Goal: Task Accomplishment & Management: Complete application form

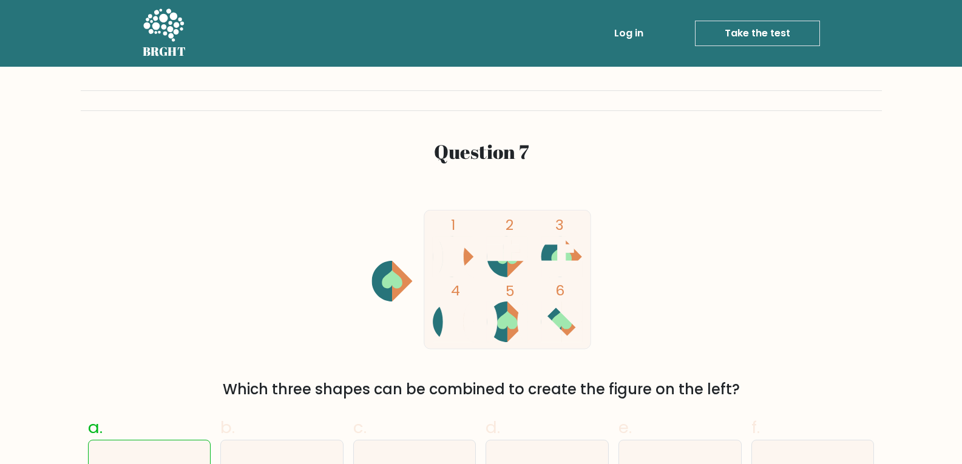
click at [729, 29] on link "Take the test" at bounding box center [757, 33] width 125 height 25
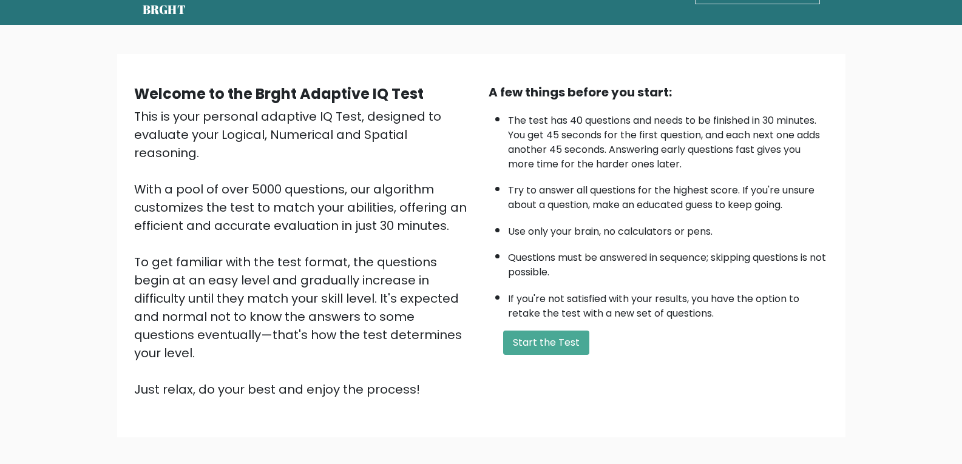
scroll to position [92, 0]
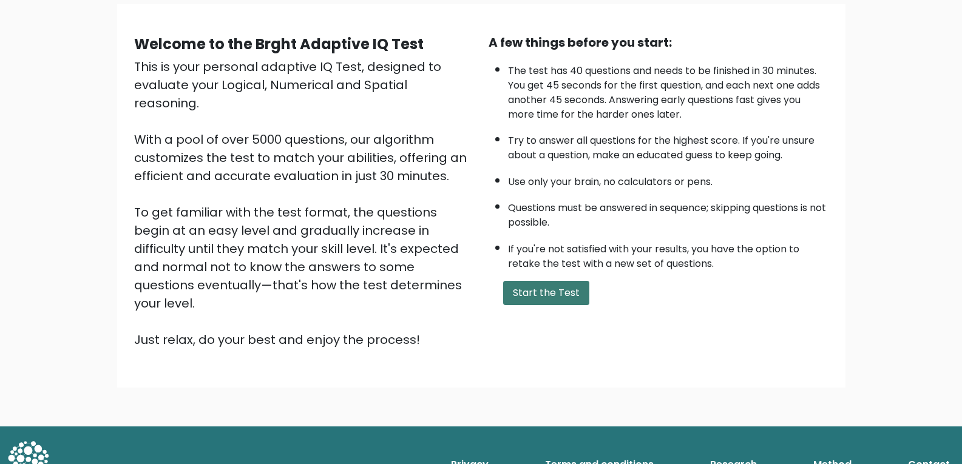
click at [521, 296] on button "Start the Test" at bounding box center [546, 293] width 86 height 24
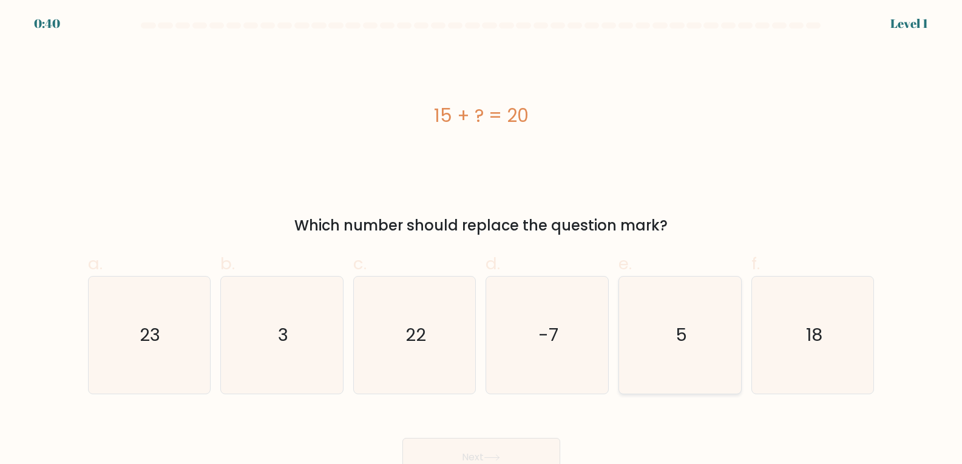
click at [656, 354] on icon "5" at bounding box center [679, 335] width 117 height 117
click at [482, 240] on input "e. 5" at bounding box center [481, 236] width 1 height 8
radio input "true"
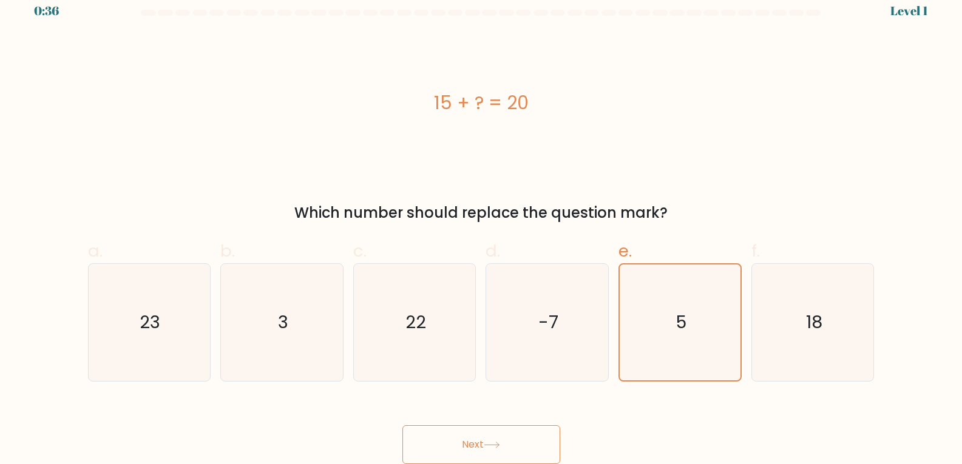
click at [485, 447] on button "Next" at bounding box center [481, 444] width 158 height 39
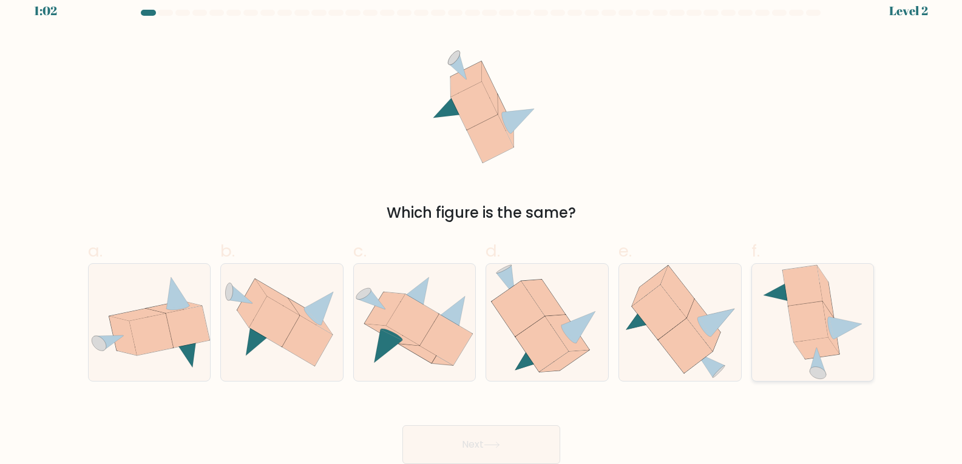
click at [825, 343] on icon at bounding box center [817, 347] width 46 height 21
click at [482, 228] on input "f." at bounding box center [481, 224] width 1 height 8
radio input "true"
click at [506, 439] on button "Next" at bounding box center [481, 444] width 158 height 39
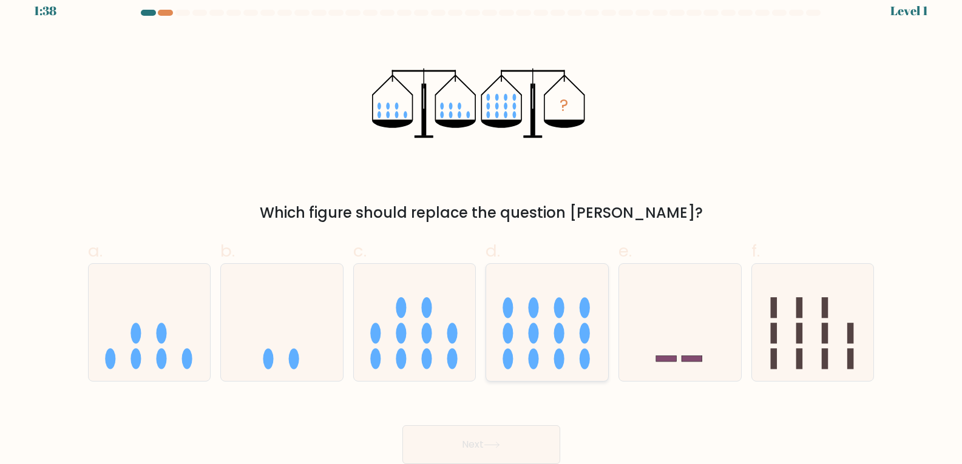
click at [554, 322] on icon at bounding box center [547, 322] width 122 height 101
click at [482, 228] on input "d." at bounding box center [481, 224] width 1 height 8
radio input "true"
click at [491, 450] on button "Next" at bounding box center [481, 444] width 158 height 39
click at [543, 441] on button "Next" at bounding box center [481, 444] width 158 height 39
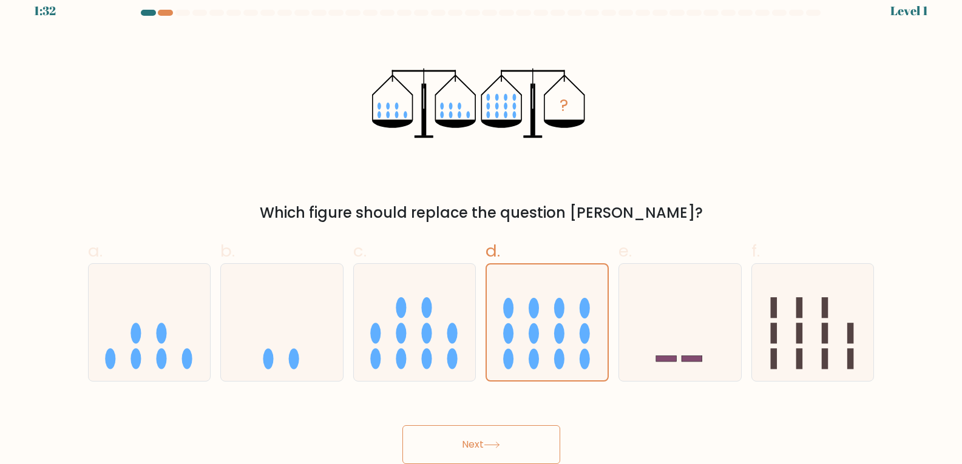
click at [476, 439] on button "Next" at bounding box center [481, 444] width 158 height 39
click at [522, 315] on icon at bounding box center [547, 322] width 121 height 100
click at [482, 228] on input "d." at bounding box center [481, 224] width 1 height 8
click at [674, 362] on icon at bounding box center [680, 322] width 122 height 101
click at [482, 228] on input "e." at bounding box center [481, 224] width 1 height 8
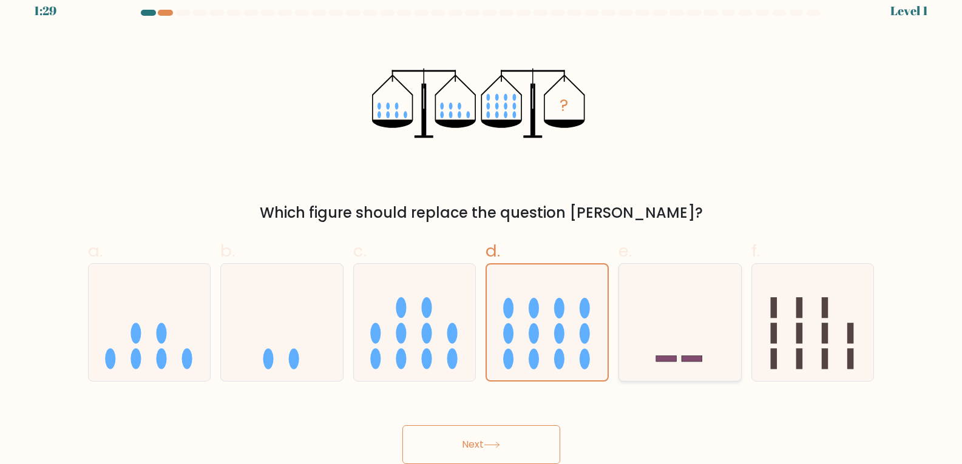
radio input "true"
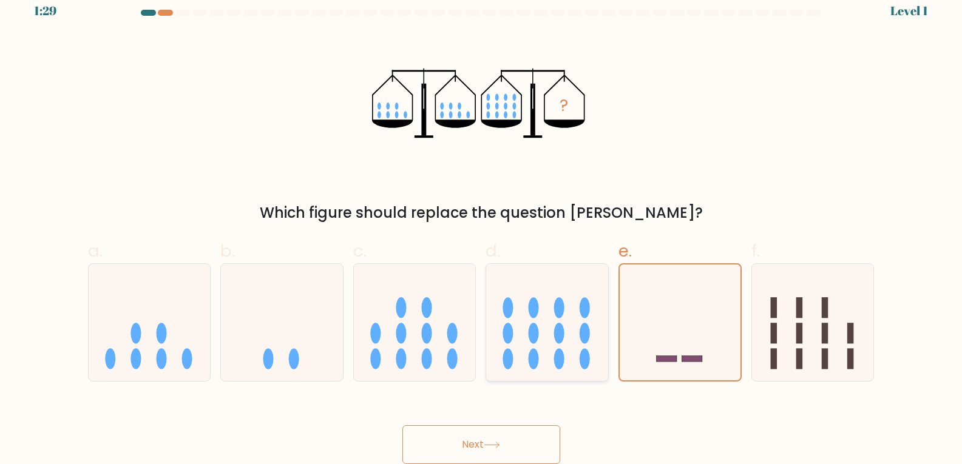
click at [533, 356] on ellipse at bounding box center [533, 359] width 10 height 21
click at [482, 228] on input "d." at bounding box center [481, 224] width 1 height 8
radio input "true"
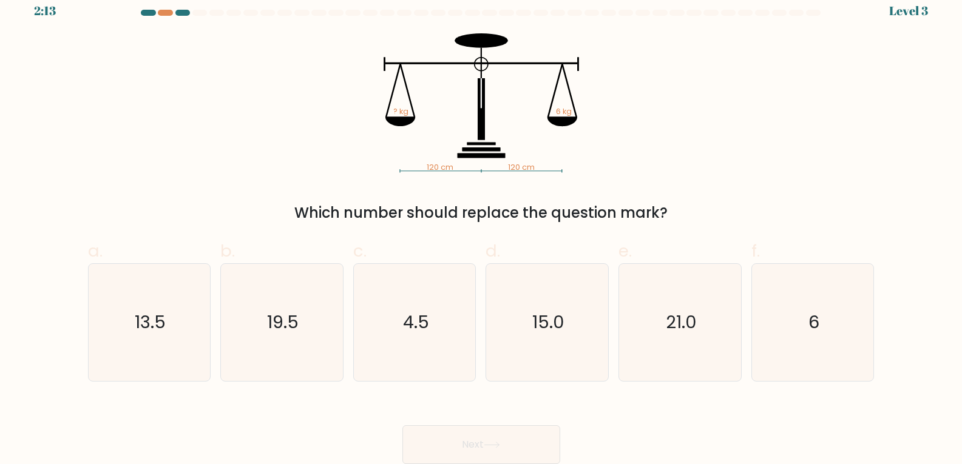
click at [499, 433] on button "Next" at bounding box center [481, 444] width 158 height 39
click at [707, 195] on div "120 cm 120 cm ? kg 6 kg Which number should replace the question mark?" at bounding box center [481, 128] width 801 height 191
click at [815, 359] on icon "6" at bounding box center [812, 322] width 117 height 117
click at [482, 228] on input "f. 6" at bounding box center [481, 224] width 1 height 8
radio input "true"
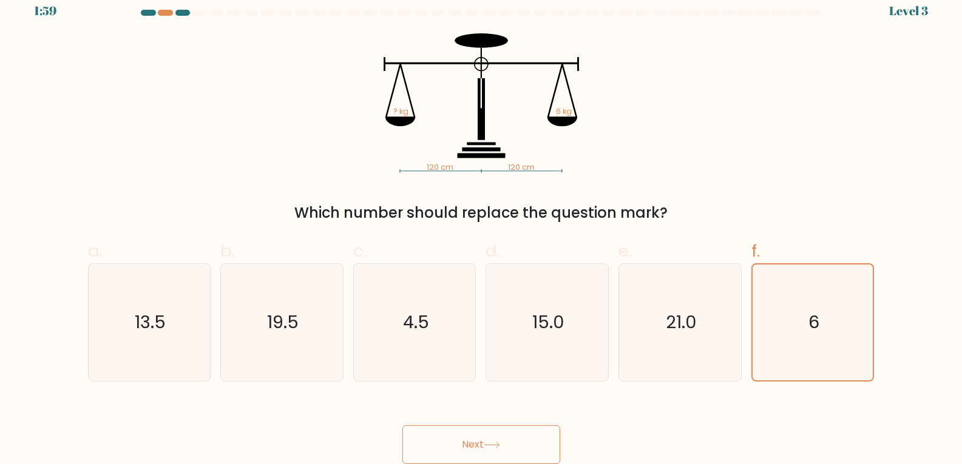
click at [508, 445] on button "Next" at bounding box center [481, 444] width 158 height 39
click at [447, 445] on button "Next" at bounding box center [481, 444] width 158 height 39
click at [508, 440] on button "Next" at bounding box center [481, 444] width 158 height 39
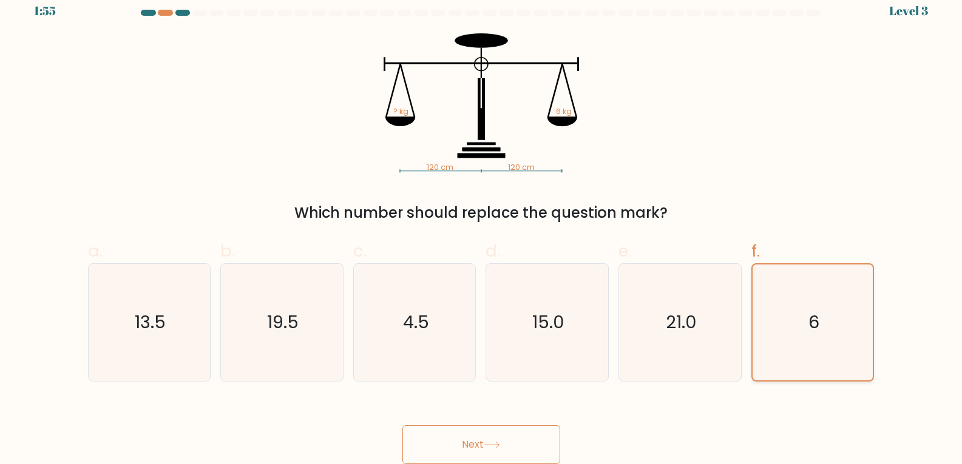
drag, startPoint x: 889, startPoint y: 334, endPoint x: 763, endPoint y: 317, distance: 126.7
click at [888, 334] on form at bounding box center [481, 237] width 962 height 454
click at [763, 317] on icon "6" at bounding box center [813, 323] width 116 height 116
click at [482, 228] on input "f. 6" at bounding box center [481, 224] width 1 height 8
drag, startPoint x: 802, startPoint y: 212, endPoint x: 799, endPoint y: 231, distance: 19.1
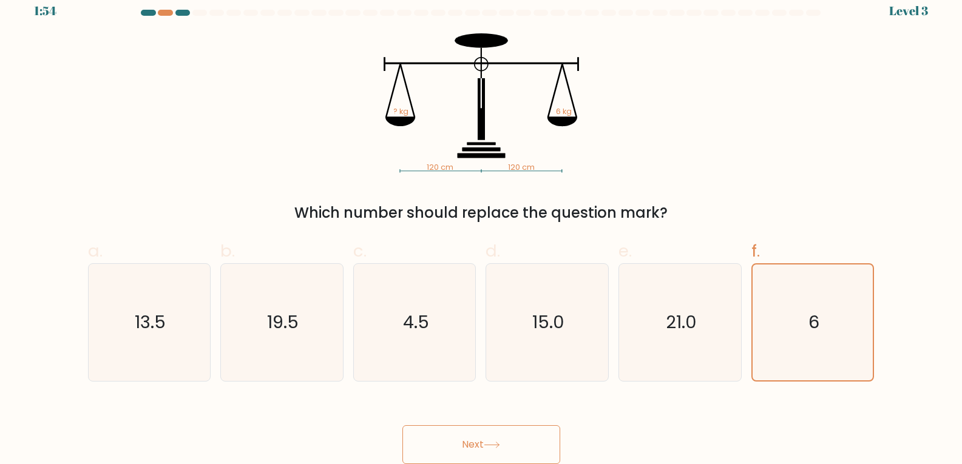
click at [802, 221] on div "Which number should replace the question mark?" at bounding box center [481, 213] width 772 height 22
click at [692, 314] on text "21.0" at bounding box center [681, 322] width 31 height 24
click at [482, 228] on input "e. 21.0" at bounding box center [481, 224] width 1 height 8
radio input "true"
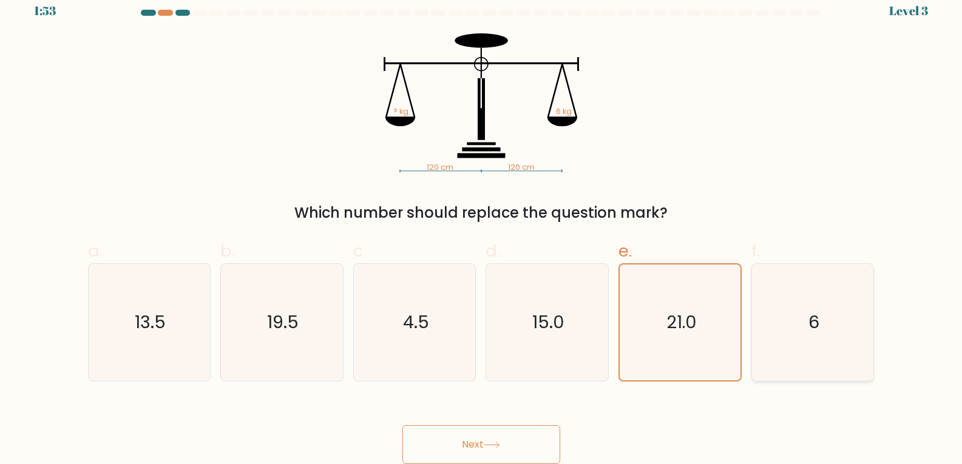
click at [834, 319] on icon "6" at bounding box center [812, 322] width 117 height 117
click at [482, 228] on input "f. 6" at bounding box center [481, 224] width 1 height 8
radio input "true"
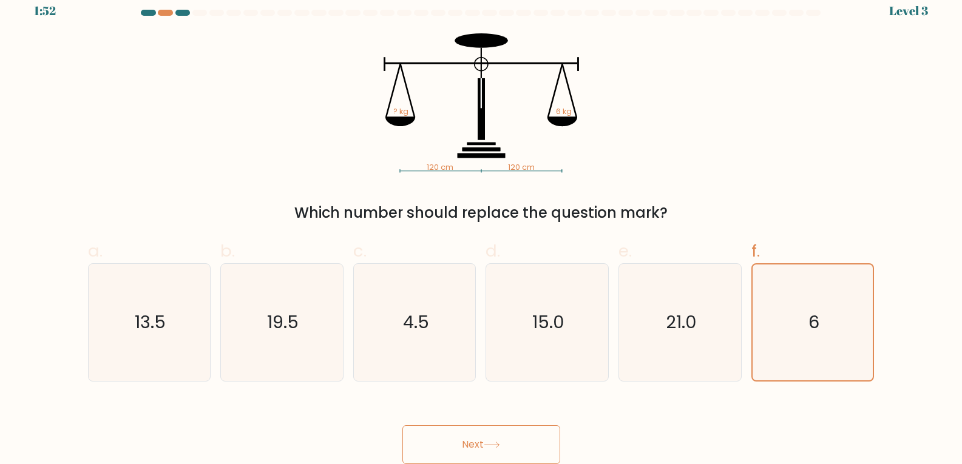
click at [482, 442] on button "Next" at bounding box center [481, 444] width 158 height 39
click at [486, 442] on button "Next" at bounding box center [481, 444] width 158 height 39
click at [483, 441] on button "Next" at bounding box center [481, 444] width 158 height 39
click at [482, 441] on button "Next" at bounding box center [481, 444] width 158 height 39
click at [481, 440] on button "Next" at bounding box center [481, 444] width 158 height 39
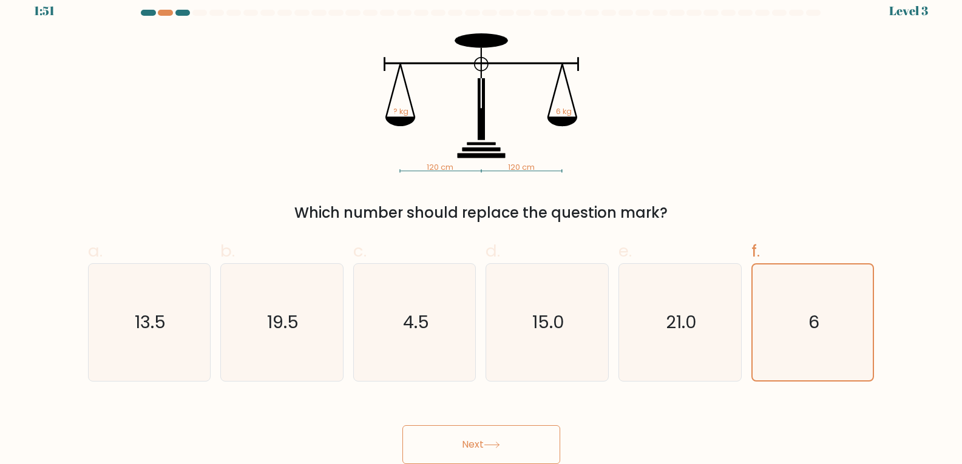
click at [481, 440] on button "Next" at bounding box center [481, 444] width 158 height 39
click at [482, 453] on button "Next" at bounding box center [481, 444] width 158 height 39
click at [479, 450] on button "Next" at bounding box center [481, 444] width 158 height 39
click at [481, 449] on button "Next" at bounding box center [481, 444] width 158 height 39
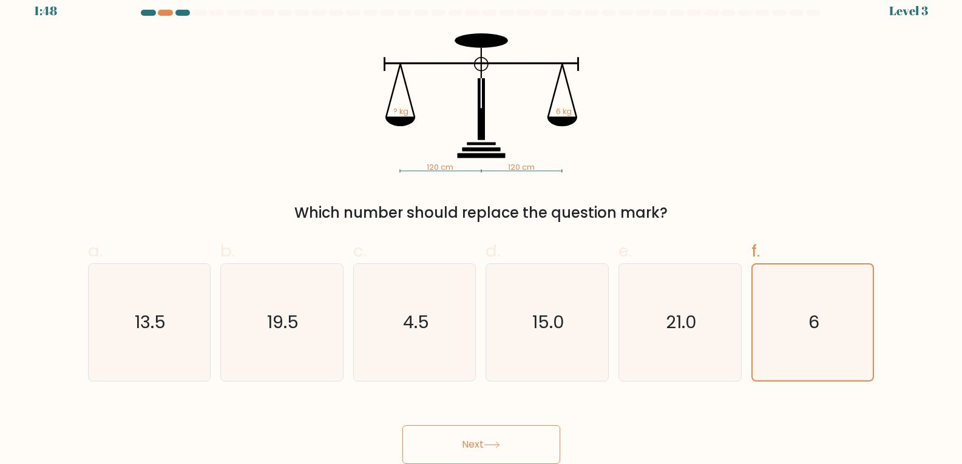
drag, startPoint x: 578, startPoint y: 190, endPoint x: 455, endPoint y: 194, distance: 123.2
click at [569, 191] on div "120 cm 120 cm ? kg 6 kg Which number should replace the question mark?" at bounding box center [481, 128] width 801 height 191
click at [455, 194] on div "120 cm 120 cm ? kg 6 kg Which number should replace the question mark?" at bounding box center [481, 128] width 801 height 191
drag, startPoint x: 766, startPoint y: 299, endPoint x: 763, endPoint y: 272, distance: 26.8
click at [767, 288] on icon "6" at bounding box center [813, 323] width 116 height 116
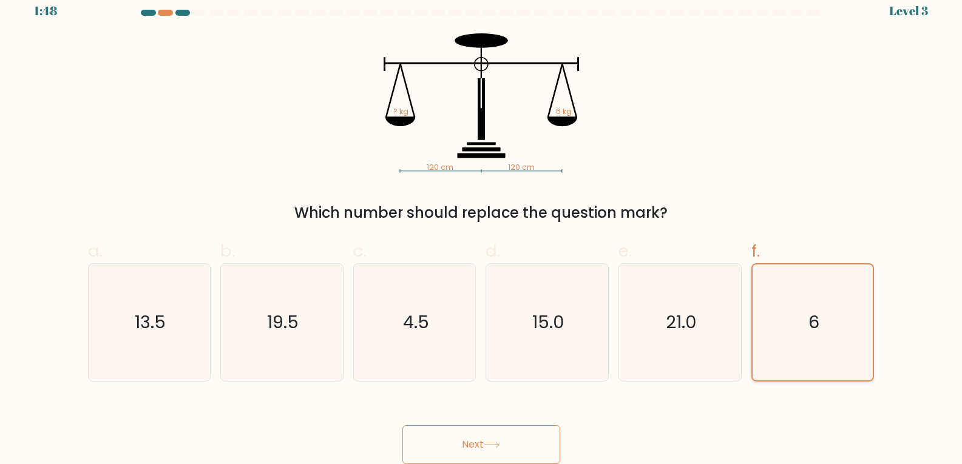
click at [482, 228] on input "f. 6" at bounding box center [481, 224] width 1 height 8
click at [752, 249] on span "f." at bounding box center [755, 251] width 8 height 24
click at [482, 228] on input "f. 6" at bounding box center [481, 224] width 1 height 8
click at [828, 332] on icon "6" at bounding box center [813, 323] width 116 height 116
click at [482, 228] on input "f. 6" at bounding box center [481, 224] width 1 height 8
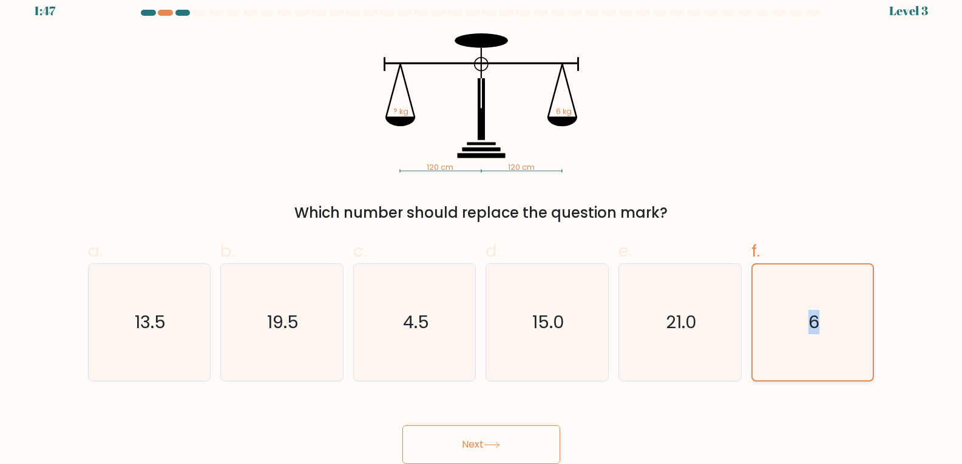
click at [827, 332] on icon "6" at bounding box center [813, 323] width 116 height 116
click at [482, 228] on input "f. 6" at bounding box center [481, 224] width 1 height 8
click at [827, 332] on icon "6" at bounding box center [813, 323] width 116 height 116
click at [482, 228] on input "f. 6" at bounding box center [481, 224] width 1 height 8
click at [834, 417] on div "Next" at bounding box center [481, 430] width 801 height 68
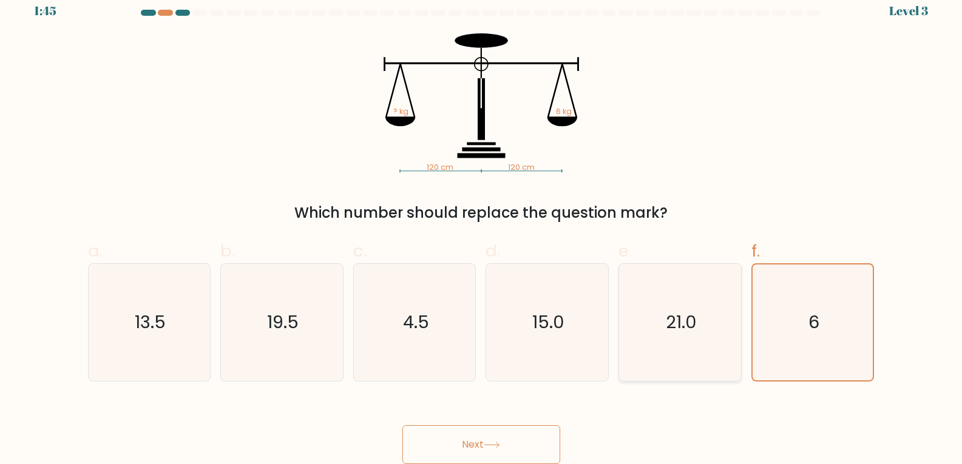
click at [659, 357] on icon "21.0" at bounding box center [679, 322] width 117 height 117
click at [482, 228] on input "e. 21.0" at bounding box center [481, 224] width 1 height 8
radio input "true"
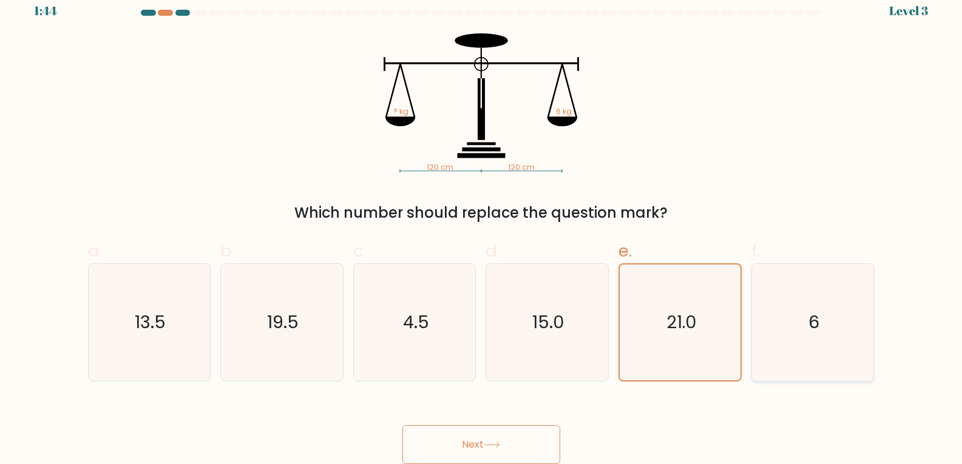
click at [808, 353] on icon "6" at bounding box center [812, 322] width 117 height 117
click at [482, 228] on input "f. 6" at bounding box center [481, 224] width 1 height 8
radio input "true"
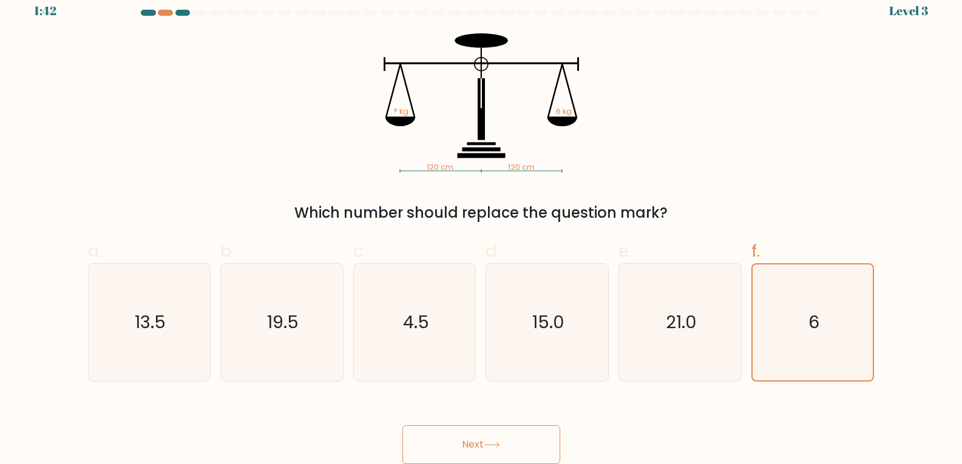
click at [484, 450] on button "Next" at bounding box center [481, 444] width 158 height 39
click at [483, 450] on button "Next" at bounding box center [481, 444] width 158 height 39
drag, startPoint x: 483, startPoint y: 450, endPoint x: 553, endPoint y: 439, distance: 70.6
click at [506, 448] on button "Next" at bounding box center [481, 444] width 158 height 39
click at [553, 439] on button "Next" at bounding box center [481, 444] width 158 height 39
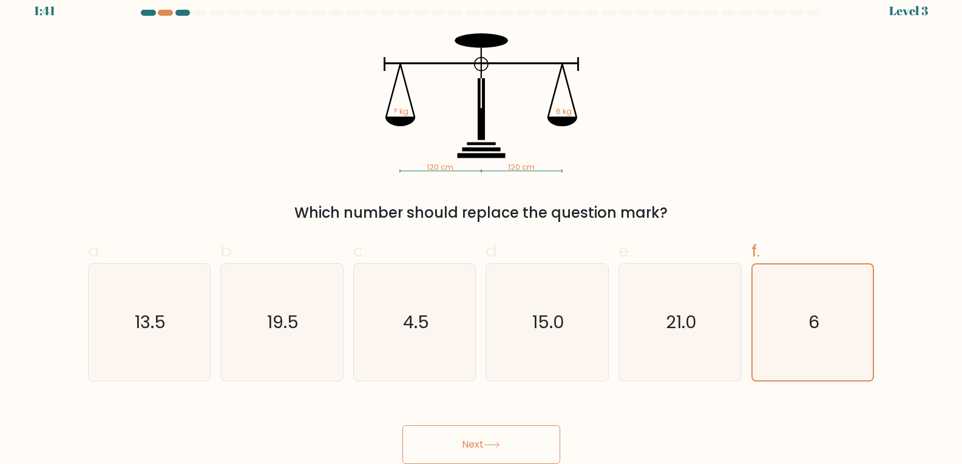
click at [781, 432] on div "Next" at bounding box center [481, 430] width 801 height 68
click at [488, 382] on form at bounding box center [481, 237] width 962 height 454
click at [481, 434] on button "Next" at bounding box center [481, 444] width 158 height 39
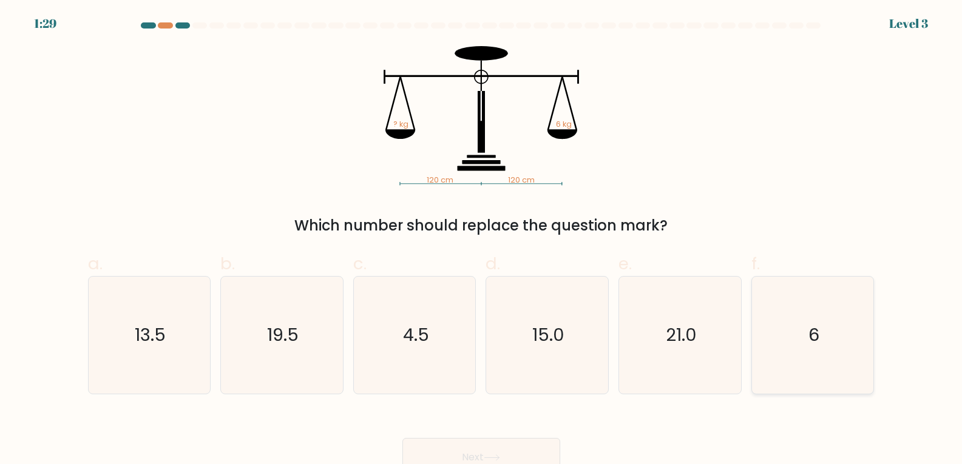
click at [821, 345] on icon "6" at bounding box center [812, 335] width 117 height 117
click at [482, 240] on input "f. 6" at bounding box center [481, 236] width 1 height 8
radio input "true"
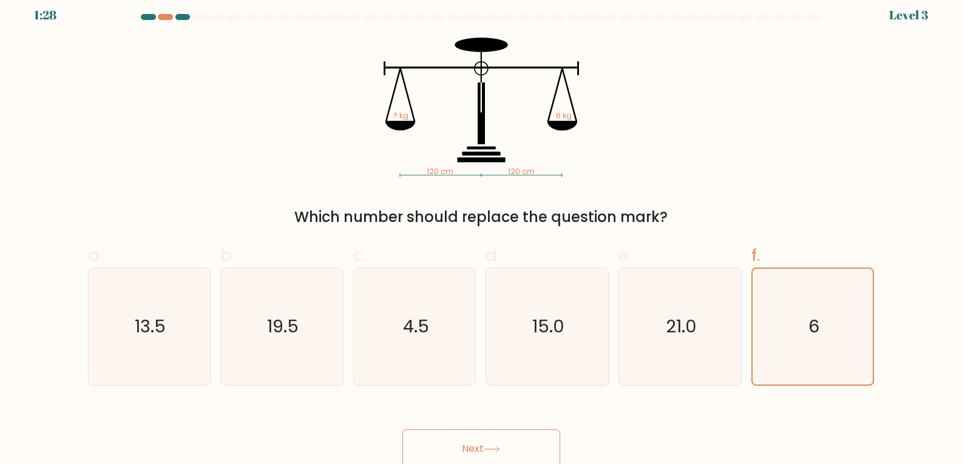
scroll to position [13, 0]
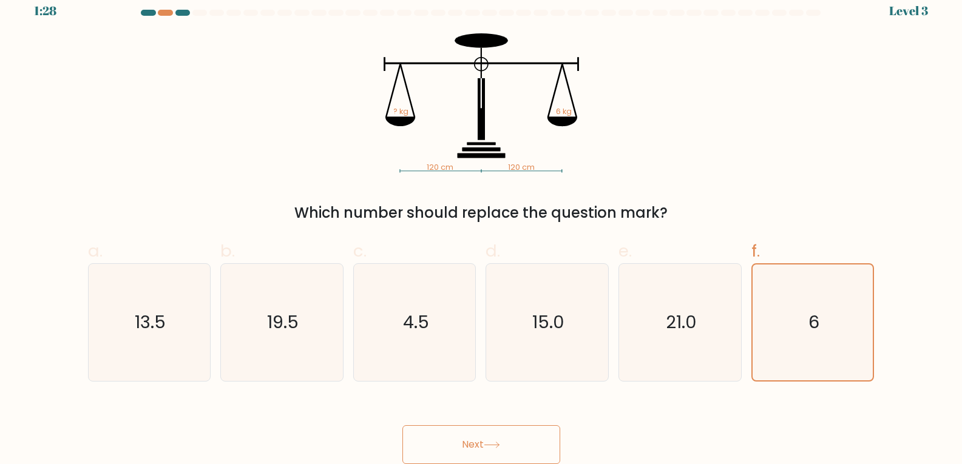
click at [487, 442] on icon at bounding box center [492, 445] width 16 height 7
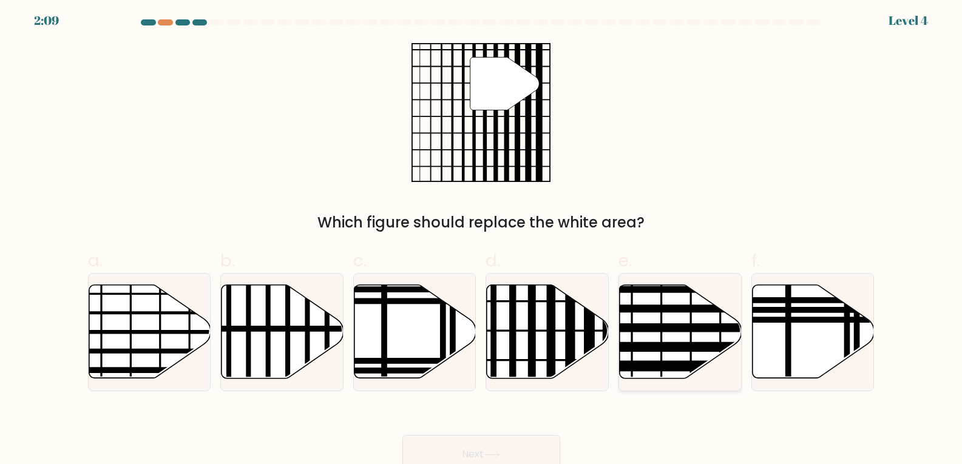
scroll to position [0, 0]
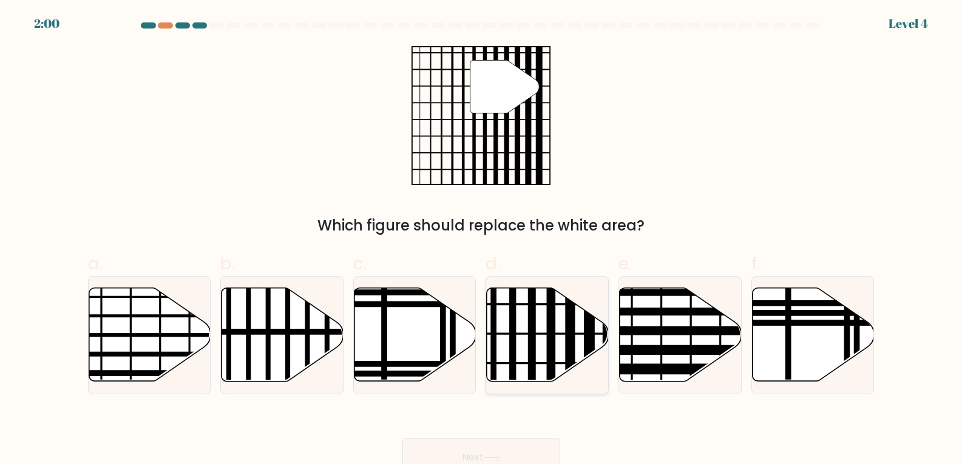
click at [538, 342] on icon at bounding box center [548, 334] width 122 height 93
click at [482, 240] on input "d." at bounding box center [481, 236] width 1 height 8
radio input "true"
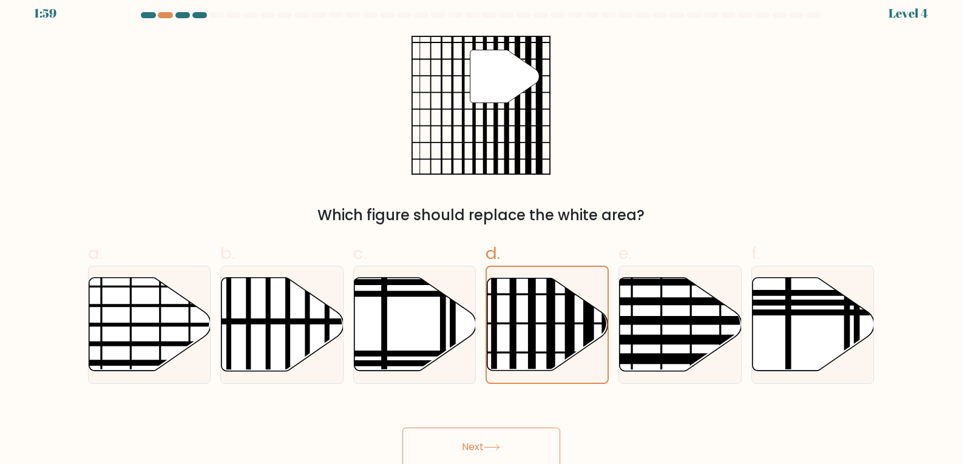
scroll to position [13, 0]
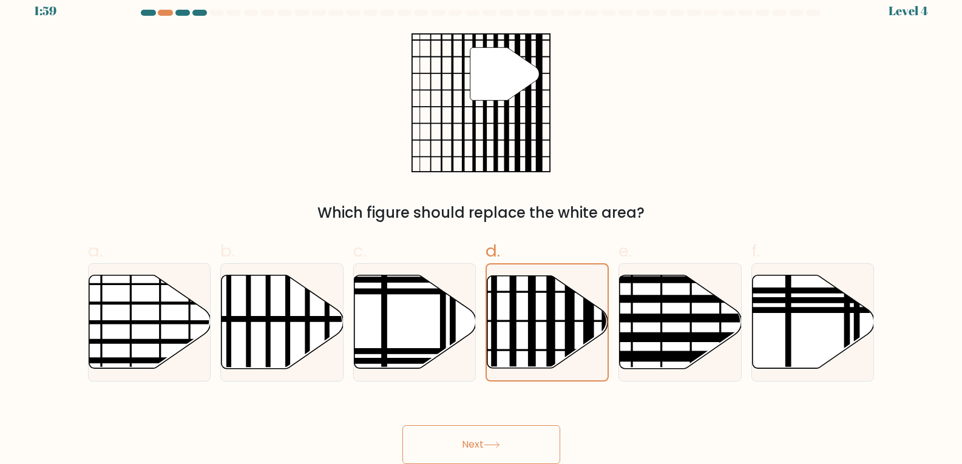
click at [520, 447] on button "Next" at bounding box center [481, 444] width 158 height 39
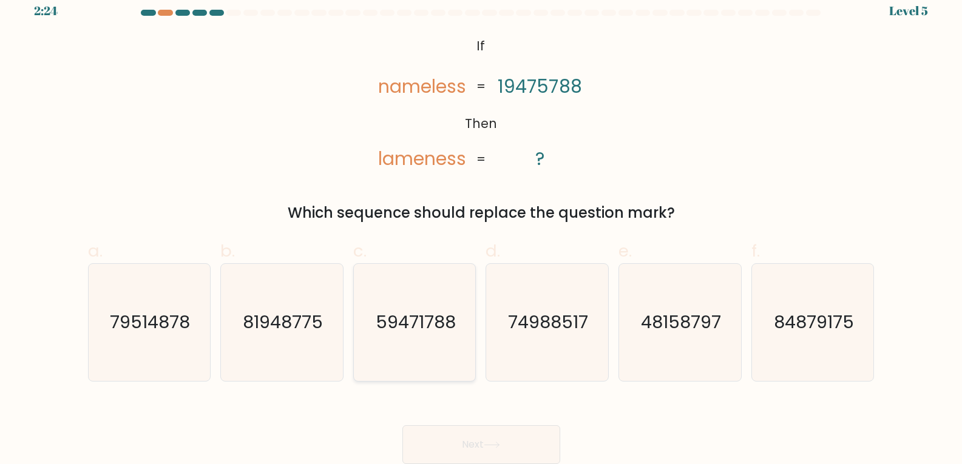
click at [371, 337] on icon "59471788" at bounding box center [414, 322] width 117 height 117
click at [481, 228] on input "c. 59471788" at bounding box center [481, 224] width 1 height 8
radio input "true"
click at [539, 445] on button "Next" at bounding box center [481, 444] width 158 height 39
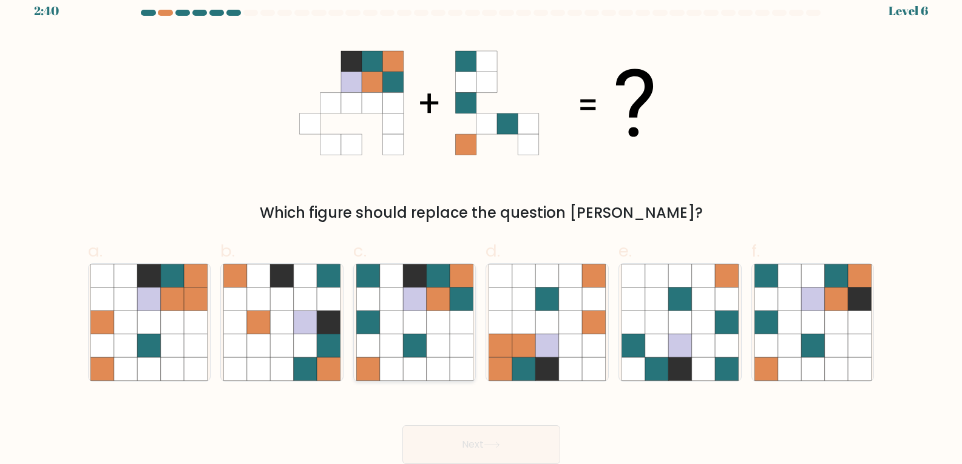
click at [373, 356] on icon at bounding box center [367, 345] width 23 height 23
click at [481, 228] on input "c." at bounding box center [481, 224] width 1 height 8
radio input "true"
click at [491, 439] on button "Next" at bounding box center [481, 444] width 158 height 39
click at [507, 452] on button "Next" at bounding box center [481, 444] width 158 height 39
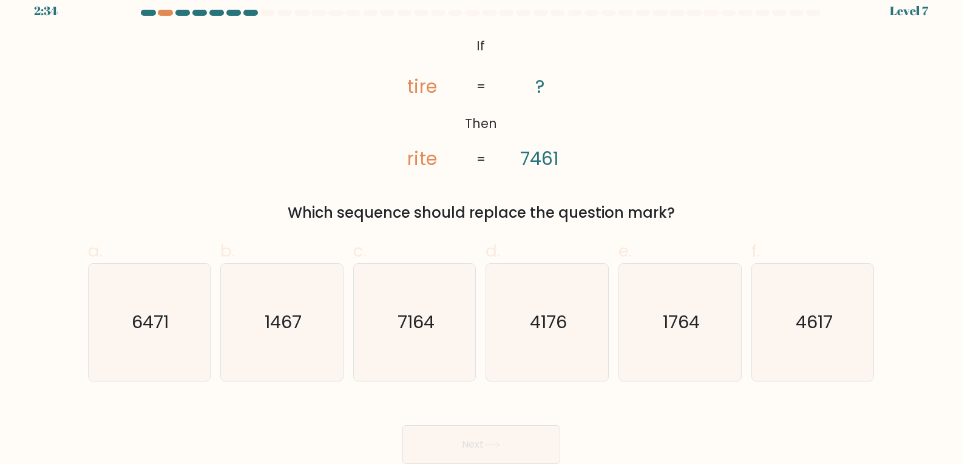
click at [507, 452] on button "Next" at bounding box center [481, 444] width 158 height 39
click at [401, 366] on icon "7164" at bounding box center [414, 322] width 117 height 117
click at [481, 228] on input "c. 7164" at bounding box center [481, 224] width 1 height 8
radio input "true"
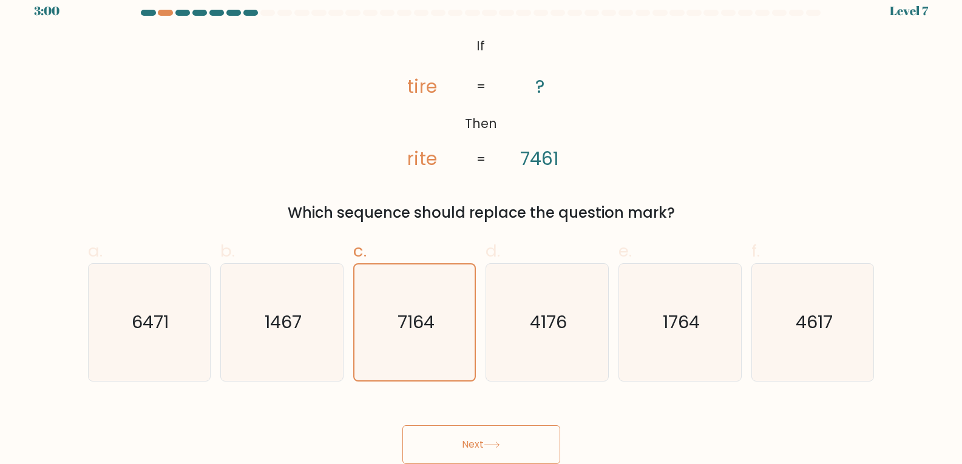
click at [488, 450] on button "Next" at bounding box center [481, 444] width 158 height 39
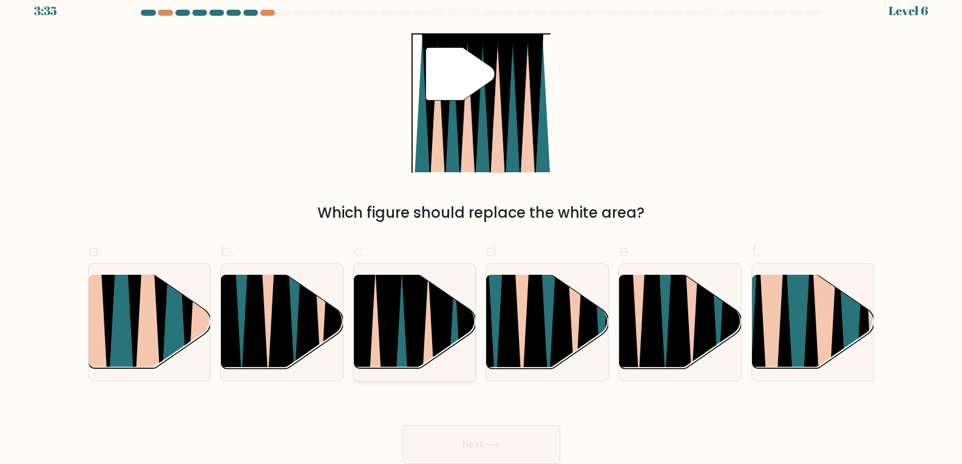
click at [388, 326] on icon at bounding box center [388, 374] width 27 height 244
click at [481, 228] on input "c." at bounding box center [481, 224] width 1 height 8
radio input "true"
click at [457, 450] on button "Next" at bounding box center [481, 444] width 158 height 39
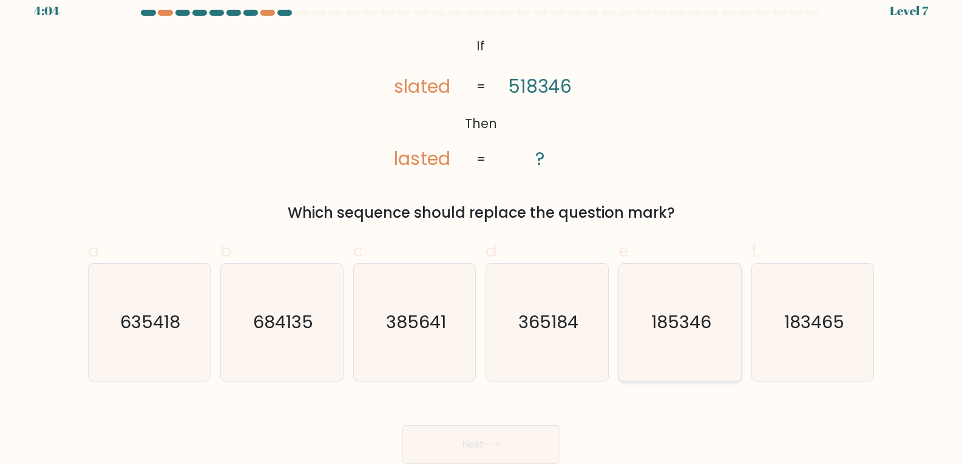
click at [700, 327] on text "185346" at bounding box center [681, 322] width 60 height 24
click at [482, 228] on input "e. 185346" at bounding box center [481, 224] width 1 height 8
radio input "true"
click at [484, 447] on button "Next" at bounding box center [481, 444] width 158 height 39
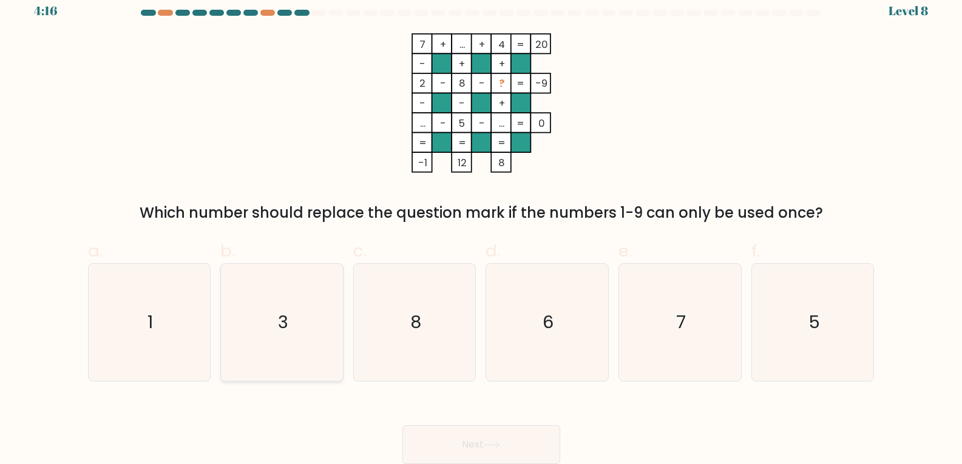
click at [240, 346] on icon "3" at bounding box center [281, 322] width 117 height 117
click at [481, 228] on input "b. 3" at bounding box center [481, 224] width 1 height 8
radio input "true"
click at [495, 451] on button "Next" at bounding box center [481, 444] width 158 height 39
click at [511, 450] on button "Next" at bounding box center [481, 444] width 158 height 39
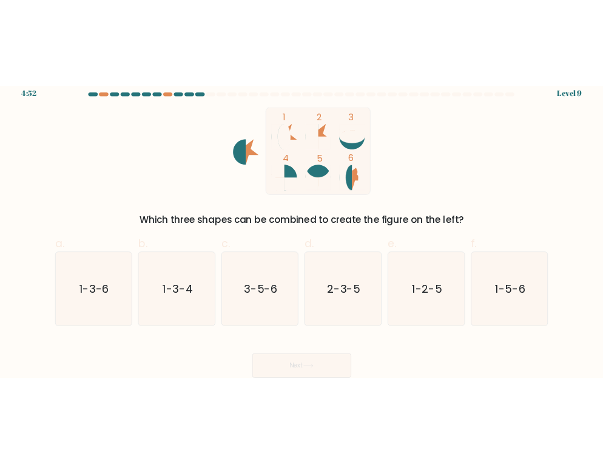
scroll to position [0, 0]
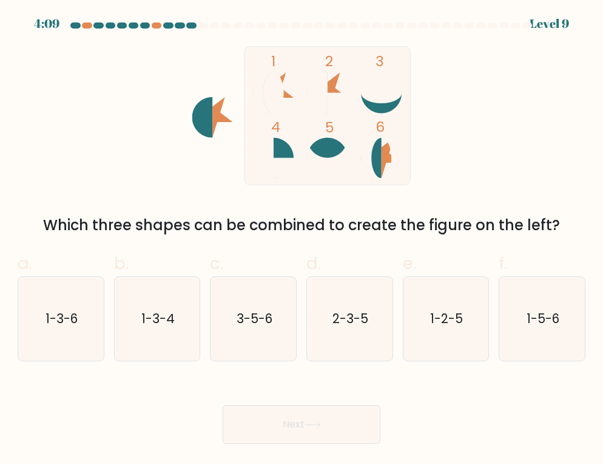
click at [379, 151] on icon at bounding box center [372, 158] width 21 height 41
click at [57, 326] on text "1-3-6" at bounding box center [62, 318] width 32 height 18
click at [302, 240] on input "a. 1-3-6" at bounding box center [302, 236] width 1 height 8
radio input "true"
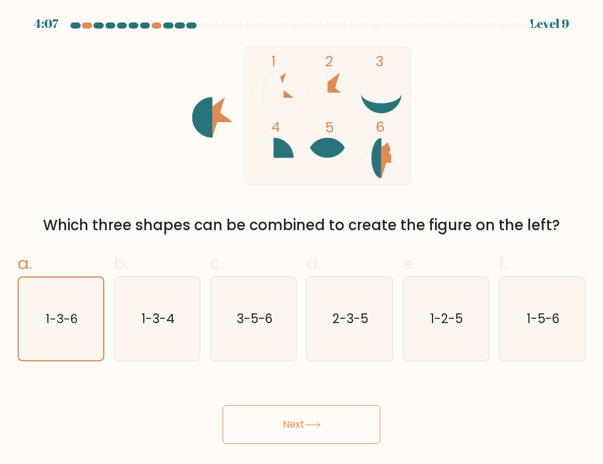
click at [280, 433] on button "Next" at bounding box center [302, 424] width 158 height 39
click at [331, 430] on button "Next" at bounding box center [302, 424] width 158 height 39
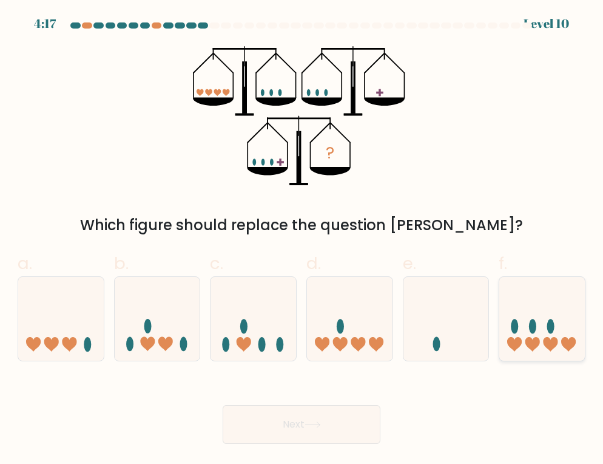
click at [537, 349] on icon at bounding box center [542, 318] width 86 height 71
click at [302, 240] on input "f." at bounding box center [302, 236] width 1 height 8
radio input "true"
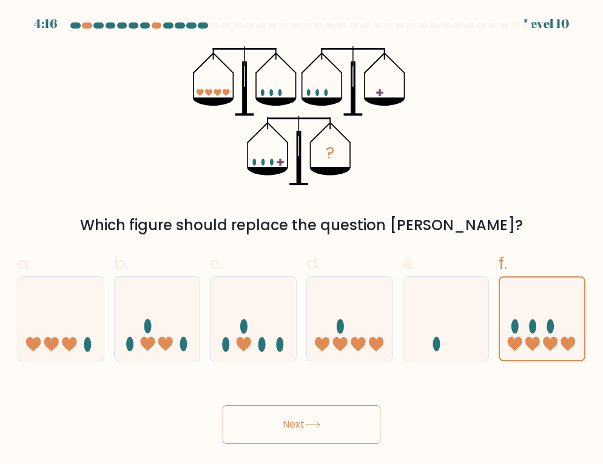
click at [325, 439] on button "Next" at bounding box center [302, 424] width 158 height 39
click at [306, 423] on button "Next" at bounding box center [302, 424] width 158 height 39
click at [309, 425] on icon at bounding box center [313, 424] width 16 height 7
click at [561, 296] on icon at bounding box center [542, 318] width 84 height 70
click at [302, 240] on input "f." at bounding box center [302, 236] width 1 height 8
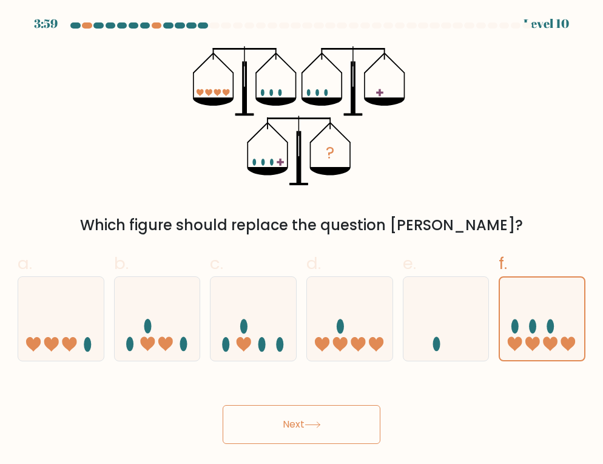
click at [352, 442] on button "Next" at bounding box center [302, 424] width 158 height 39
click at [352, 436] on button "Next" at bounding box center [302, 424] width 158 height 39
drag, startPoint x: 303, startPoint y: 422, endPoint x: 279, endPoint y: 420, distance: 24.4
click at [297, 422] on button "Next" at bounding box center [302, 424] width 158 height 39
drag, startPoint x: 279, startPoint y: 420, endPoint x: 254, endPoint y: 419, distance: 24.9
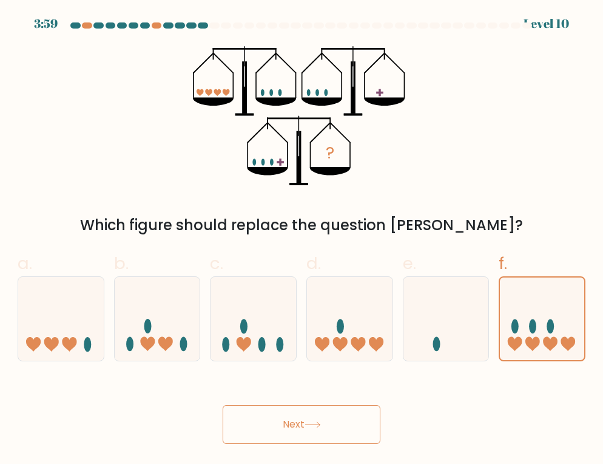
click at [260, 420] on button "Next" at bounding box center [302, 424] width 158 height 39
drag, startPoint x: 212, startPoint y: 412, endPoint x: 234, endPoint y: 403, distance: 23.1
click at [212, 411] on div "Next" at bounding box center [301, 410] width 582 height 68
click at [235, 403] on div "Next" at bounding box center [301, 410] width 582 height 68
click at [509, 417] on div "Next" at bounding box center [301, 410] width 582 height 68
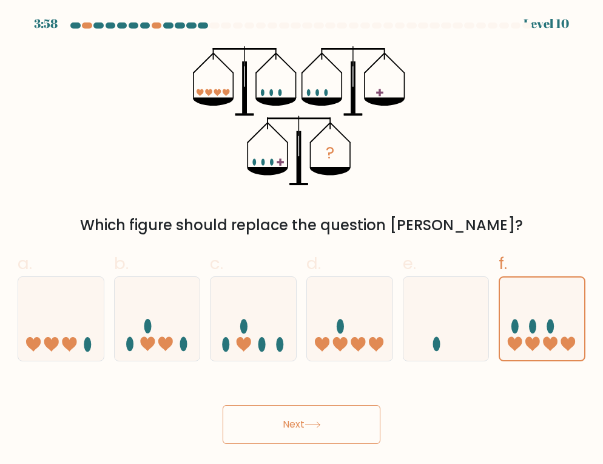
drag, startPoint x: 294, startPoint y: 444, endPoint x: 258, endPoint y: 385, distance: 69.4
click at [295, 443] on body "3:57 Level 10" at bounding box center [301, 232] width 603 height 464
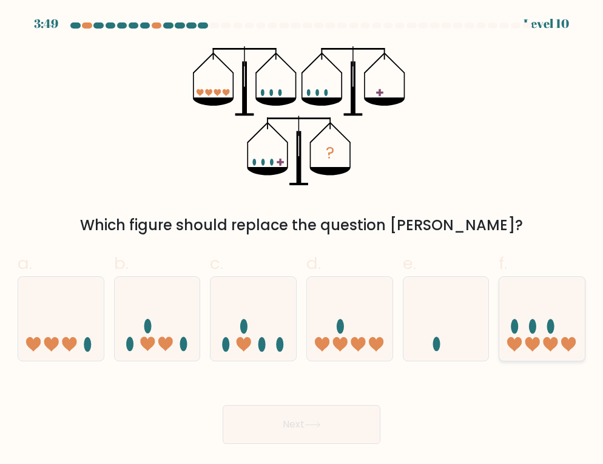
click at [555, 334] on icon at bounding box center [542, 318] width 86 height 71
click at [302, 240] on input "f." at bounding box center [302, 236] width 1 height 8
radio input "true"
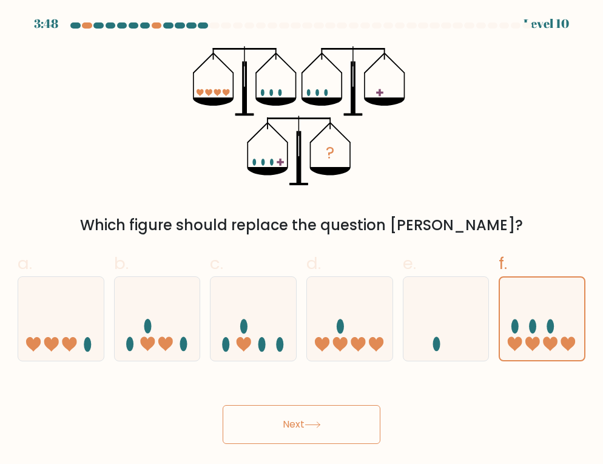
click at [348, 428] on button "Next" at bounding box center [302, 424] width 158 height 39
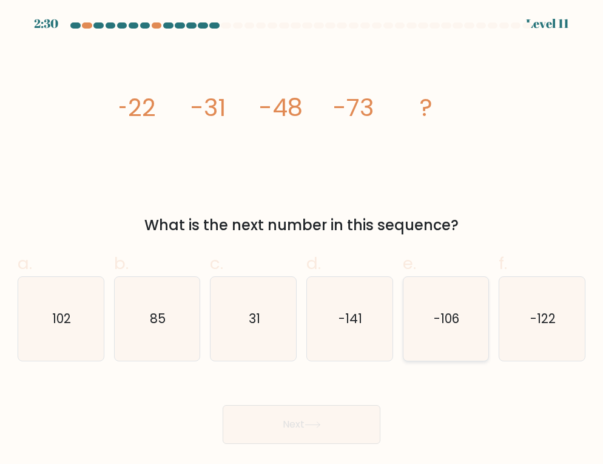
click at [450, 304] on icon "-106" at bounding box center [446, 319] width 84 height 84
click at [302, 240] on input "e. -106" at bounding box center [302, 236] width 1 height 8
radio input "true"
click at [309, 413] on button "Next" at bounding box center [302, 424] width 158 height 39
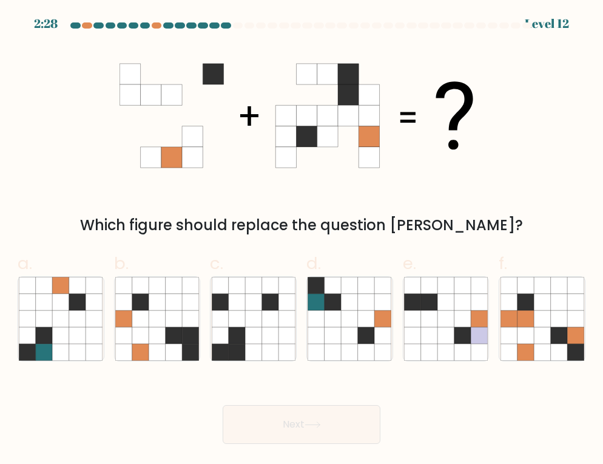
click at [344, 427] on button "Next" at bounding box center [302, 424] width 158 height 39
click at [460, 426] on div "Next" at bounding box center [301, 410] width 582 height 68
click at [158, 350] on icon at bounding box center [157, 351] width 16 height 16
click at [302, 240] on input "b." at bounding box center [302, 236] width 1 height 8
radio input "true"
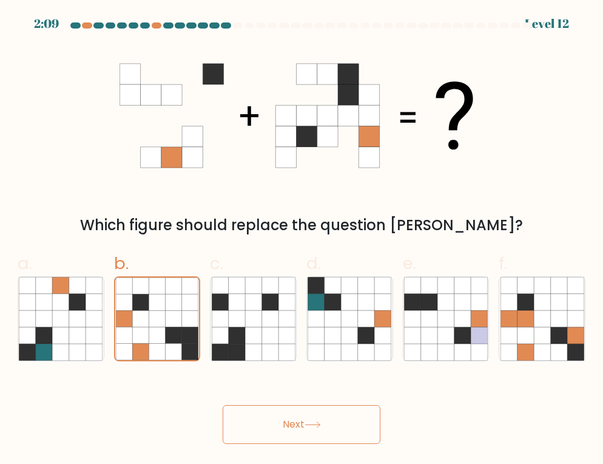
click at [347, 429] on button "Next" at bounding box center [302, 424] width 158 height 39
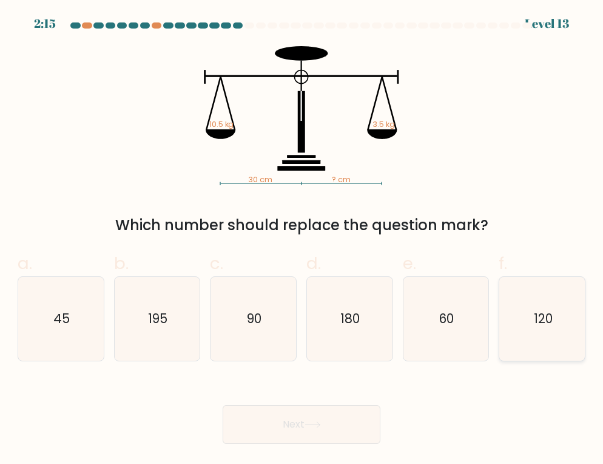
click at [531, 322] on icon "120" at bounding box center [543, 319] width 84 height 84
click at [302, 240] on input "f. 120" at bounding box center [302, 236] width 1 height 8
radio input "true"
click at [346, 425] on button "Next" at bounding box center [302, 424] width 158 height 39
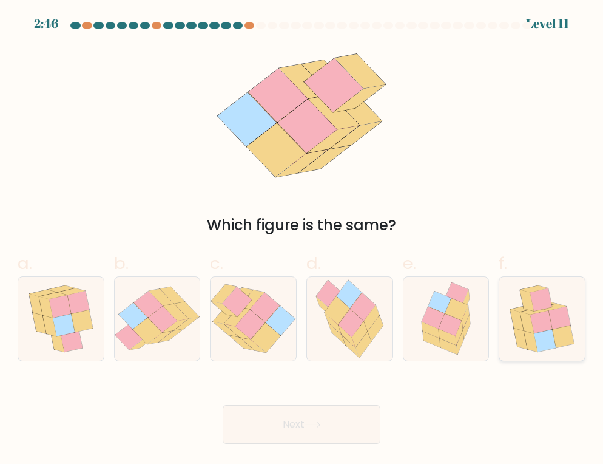
click at [563, 321] on icon at bounding box center [559, 317] width 22 height 22
click at [302, 240] on input "f." at bounding box center [302, 236] width 1 height 8
radio input "true"
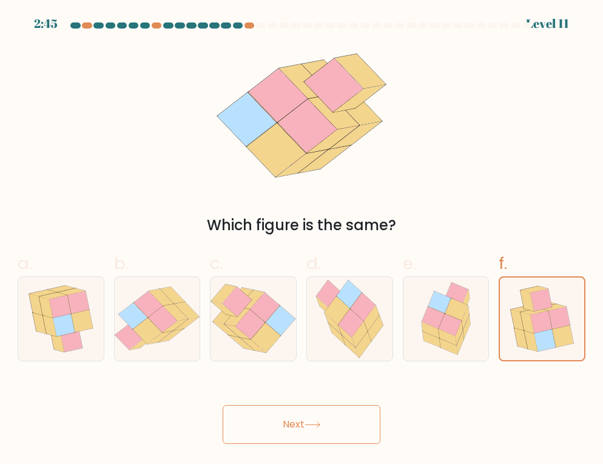
click at [336, 426] on button "Next" at bounding box center [302, 424] width 158 height 39
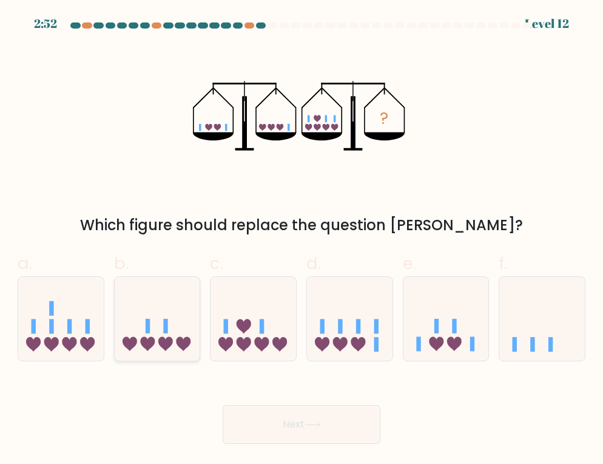
click at [154, 345] on icon at bounding box center [158, 318] width 86 height 71
click at [302, 240] on input "b." at bounding box center [302, 236] width 1 height 8
radio input "true"
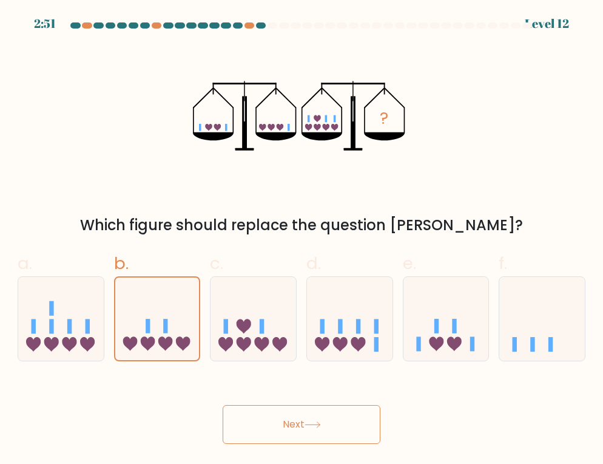
click at [312, 434] on button "Next" at bounding box center [302, 424] width 158 height 39
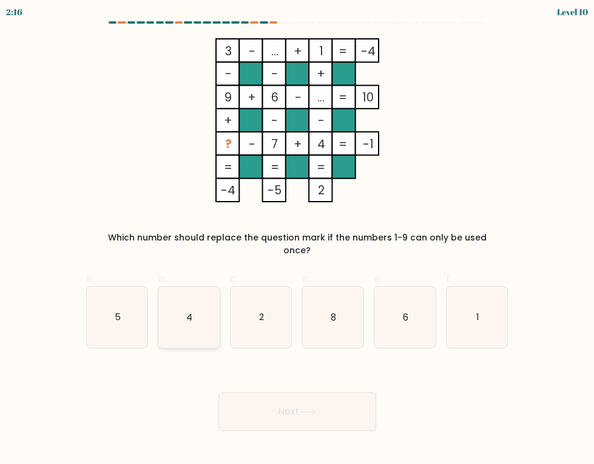
click at [158, 348] on icon "4" at bounding box center [188, 316] width 61 height 61
click at [297, 240] on input "b. 4" at bounding box center [297, 236] width 1 height 8
radio input "true"
click at [327, 431] on button "Next" at bounding box center [297, 411] width 158 height 39
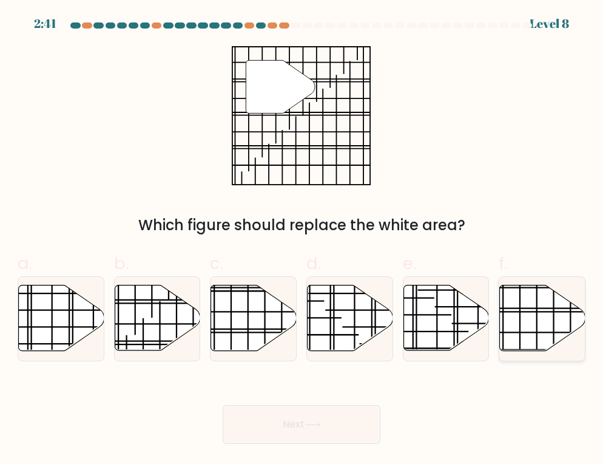
click at [545, 334] on icon at bounding box center [543, 318] width 86 height 66
click at [302, 240] on input "f." at bounding box center [302, 236] width 1 height 8
radio input "true"
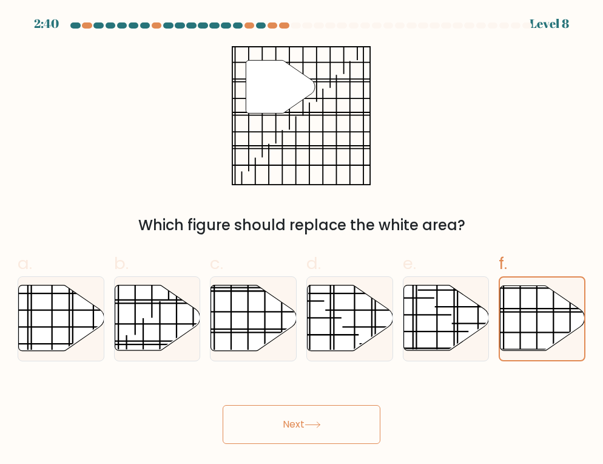
click at [334, 432] on button "Next" at bounding box center [302, 424] width 158 height 39
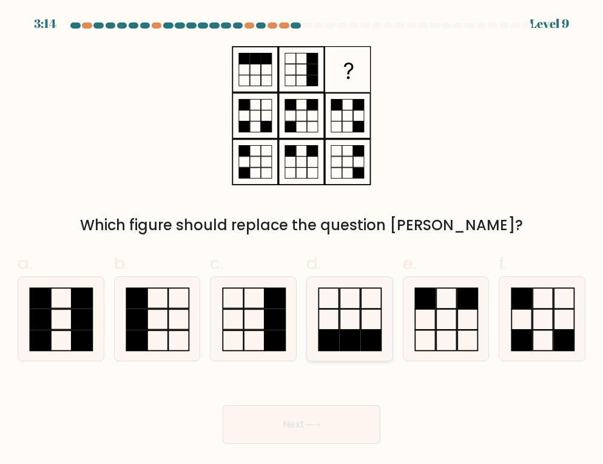
click at [352, 330] on rect at bounding box center [350, 339] width 20 height 21
click at [302, 240] on input "d." at bounding box center [302, 236] width 1 height 8
radio input "true"
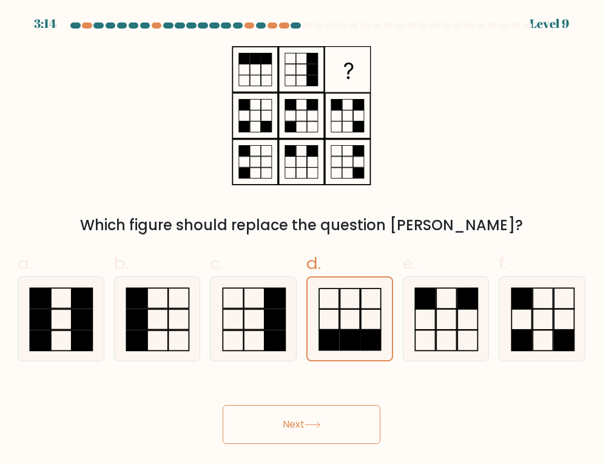
click at [326, 428] on button "Next" at bounding box center [302, 424] width 158 height 39
click at [305, 423] on button "Next" at bounding box center [302, 424] width 158 height 39
click at [371, 423] on button "Next" at bounding box center [302, 424] width 158 height 39
drag, startPoint x: 334, startPoint y: 447, endPoint x: 258, endPoint y: 437, distance: 77.1
click at [334, 447] on body "3:10 Level 9" at bounding box center [301, 232] width 603 height 464
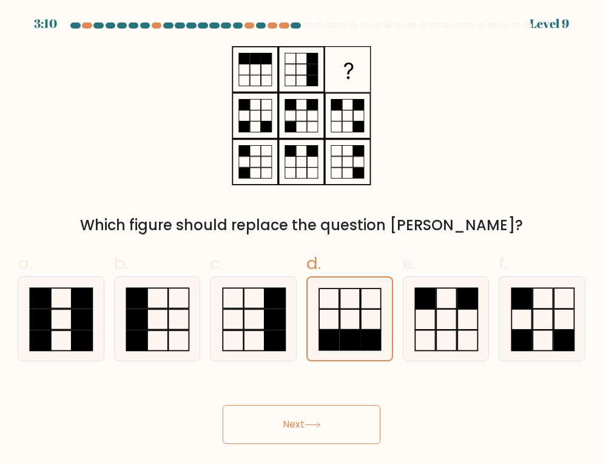
drag, startPoint x: 258, startPoint y: 437, endPoint x: 314, endPoint y: 431, distance: 56.1
click at [258, 436] on button "Next" at bounding box center [302, 424] width 158 height 39
click at [317, 431] on button "Next" at bounding box center [302, 424] width 158 height 39
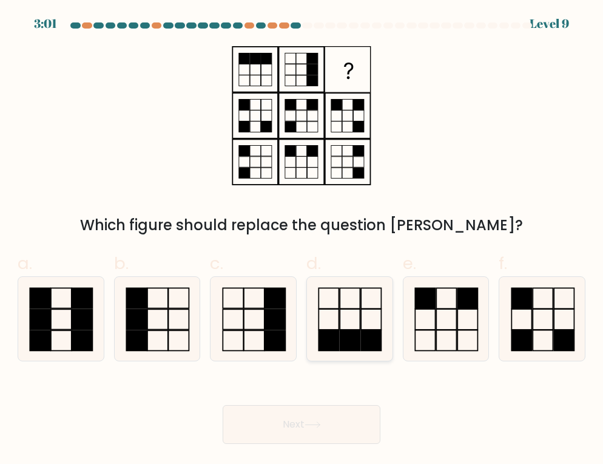
drag, startPoint x: 347, startPoint y: 331, endPoint x: 345, endPoint y: 340, distance: 8.8
click at [347, 332] on rect at bounding box center [350, 339] width 20 height 21
click at [302, 240] on input "d." at bounding box center [302, 236] width 1 height 8
radio input "true"
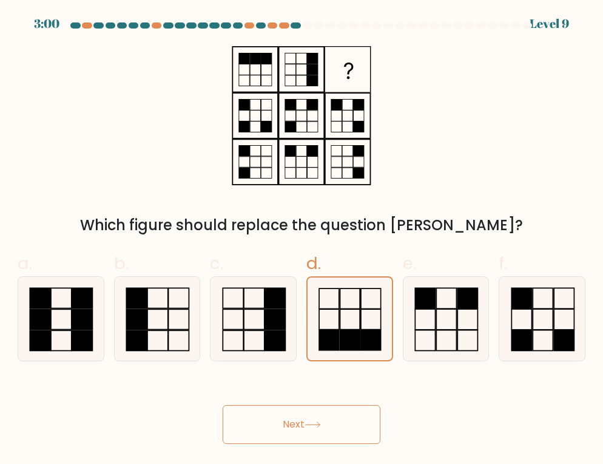
click at [312, 445] on body "3:00 Level 9" at bounding box center [301, 232] width 603 height 464
click at [312, 429] on button "Next" at bounding box center [302, 424] width 158 height 39
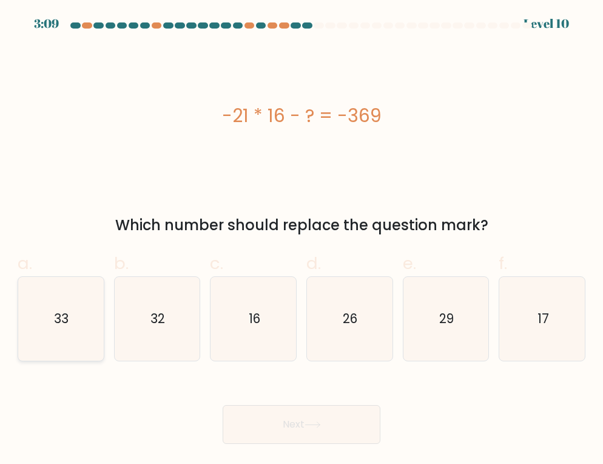
click at [58, 345] on icon "33" at bounding box center [61, 319] width 84 height 84
click at [302, 240] on input "a. 33" at bounding box center [302, 236] width 1 height 8
radio input "true"
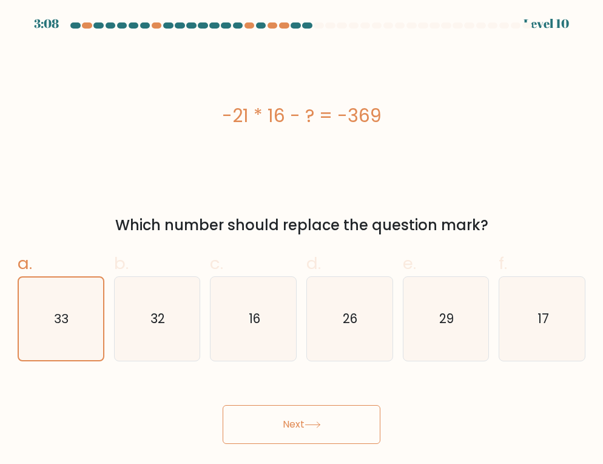
click at [355, 422] on button "Next" at bounding box center [302, 424] width 158 height 39
click at [300, 420] on button "Next" at bounding box center [302, 424] width 158 height 39
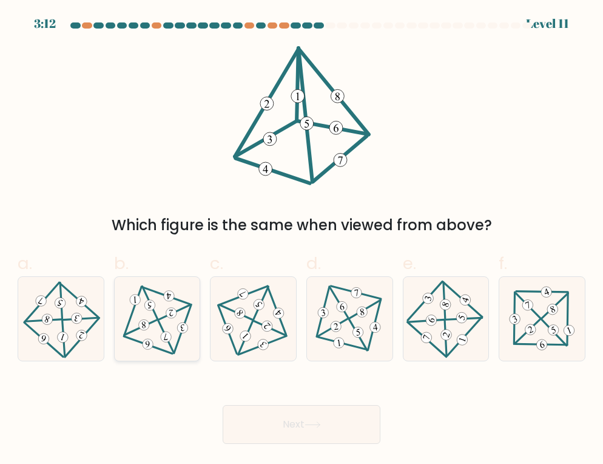
click at [168, 317] on 342 at bounding box center [171, 313] width 11 height 11
click at [302, 240] on input "b." at bounding box center [302, 236] width 1 height 8
radio input "true"
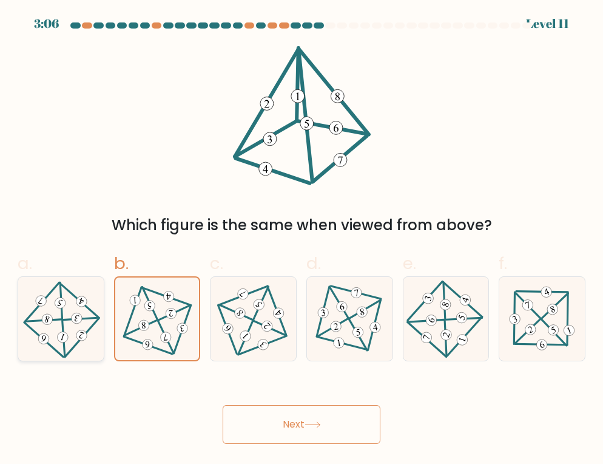
click at [49, 332] on icon at bounding box center [60, 318] width 67 height 67
click at [302, 240] on input "a." at bounding box center [302, 236] width 1 height 8
radio input "true"
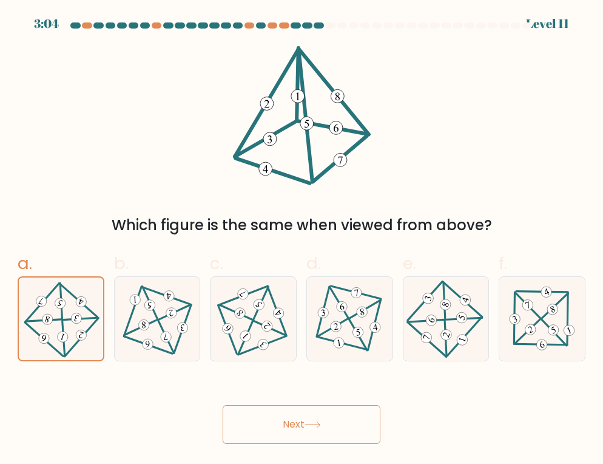
click at [323, 419] on button "Next" at bounding box center [302, 424] width 158 height 39
click at [320, 424] on icon at bounding box center [313, 424] width 16 height 7
click at [368, 424] on button "Next" at bounding box center [302, 424] width 158 height 39
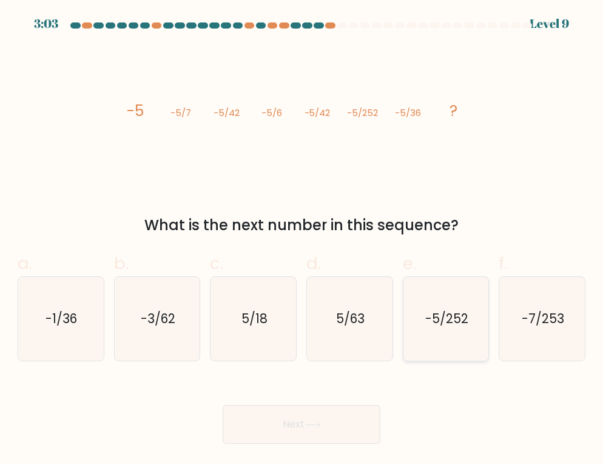
click at [410, 334] on icon "-5/252" at bounding box center [446, 319] width 84 height 84
click at [302, 240] on input "e. -5/252" at bounding box center [302, 236] width 1 height 8
radio input "true"
click at [301, 417] on button "Next" at bounding box center [302, 424] width 158 height 39
click at [348, 425] on button "Next" at bounding box center [302, 424] width 158 height 39
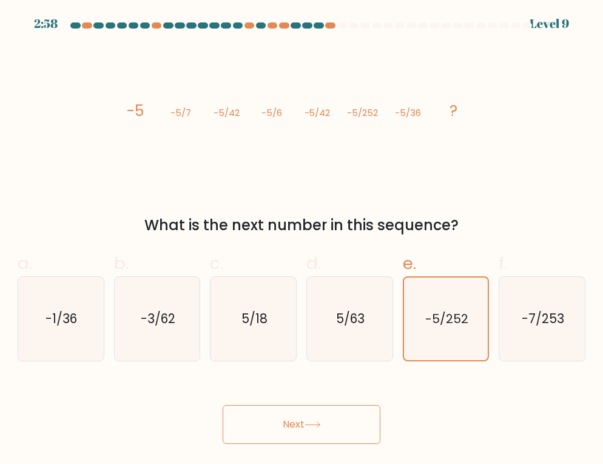
click at [275, 418] on button "Next" at bounding box center [302, 424] width 158 height 39
click at [274, 417] on button "Next" at bounding box center [302, 424] width 158 height 39
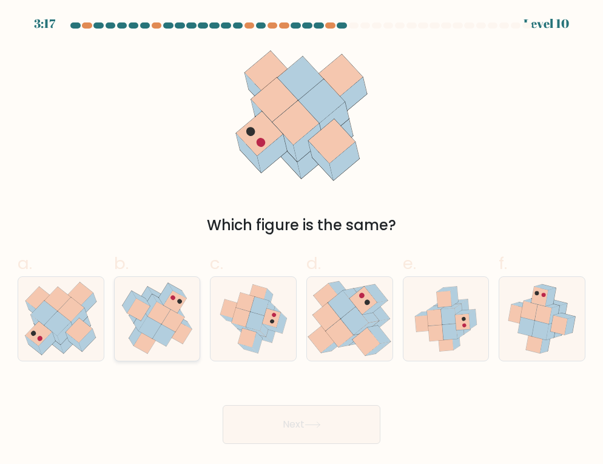
click at [189, 329] on icon at bounding box center [180, 333] width 23 height 22
click at [302, 240] on input "b." at bounding box center [302, 236] width 1 height 8
radio input "true"
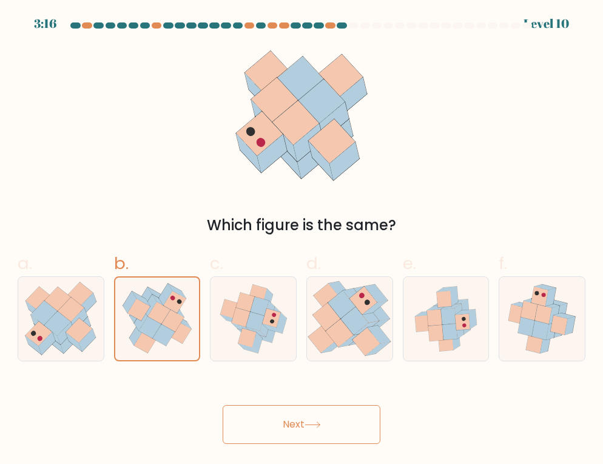
click at [331, 429] on button "Next" at bounding box center [302, 424] width 158 height 39
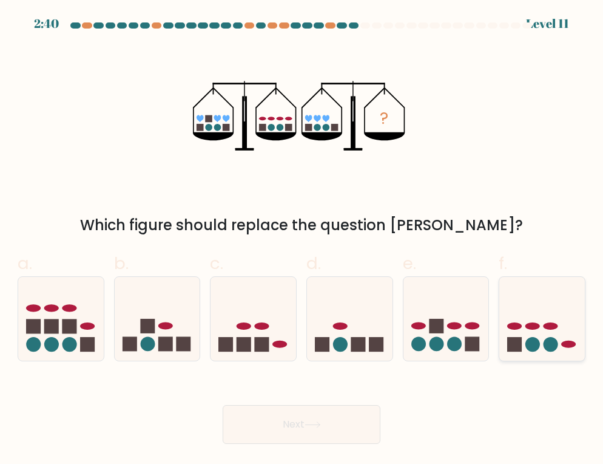
click at [564, 319] on icon at bounding box center [542, 318] width 86 height 71
click at [302, 240] on input "f." at bounding box center [302, 236] width 1 height 8
radio input "true"
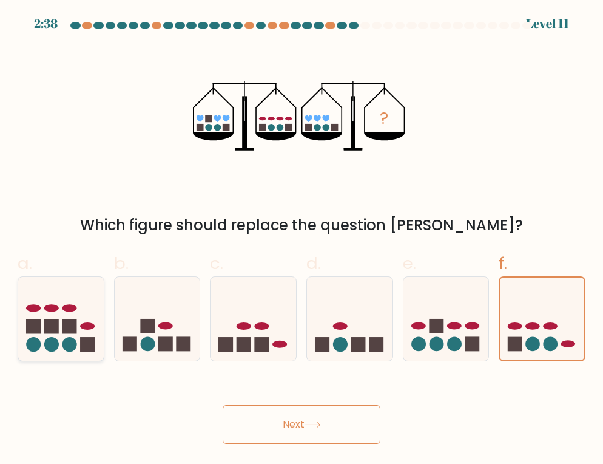
click at [55, 327] on rect at bounding box center [51, 326] width 15 height 15
click at [302, 240] on input "a." at bounding box center [302, 236] width 1 height 8
radio input "true"
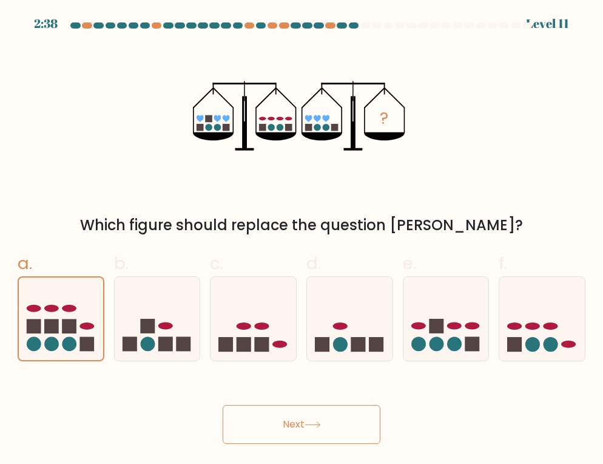
click at [339, 428] on button "Next" at bounding box center [302, 424] width 158 height 39
drag, startPoint x: 339, startPoint y: 428, endPoint x: 535, endPoint y: 36, distance: 437.6
click at [367, 387] on div "Next" at bounding box center [301, 410] width 582 height 68
